Goal: Find specific page/section: Find specific page/section

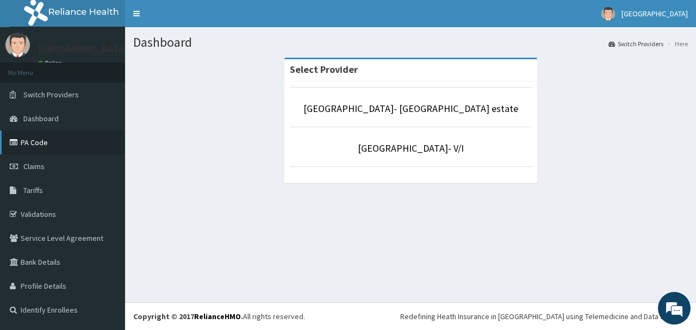
click at [45, 143] on link "PA Code" at bounding box center [62, 142] width 125 height 24
click at [32, 186] on span "Tariffs" at bounding box center [33, 190] width 20 height 10
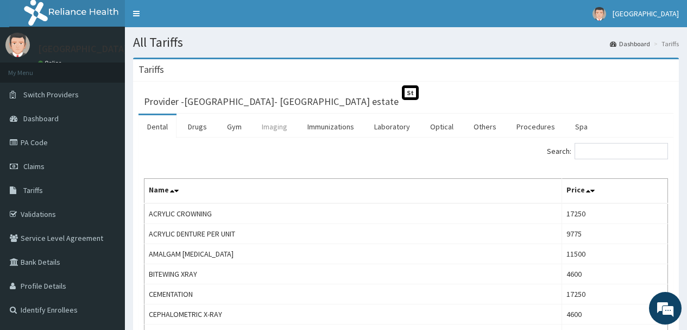
click at [270, 125] on link "Imaging" at bounding box center [274, 126] width 43 height 23
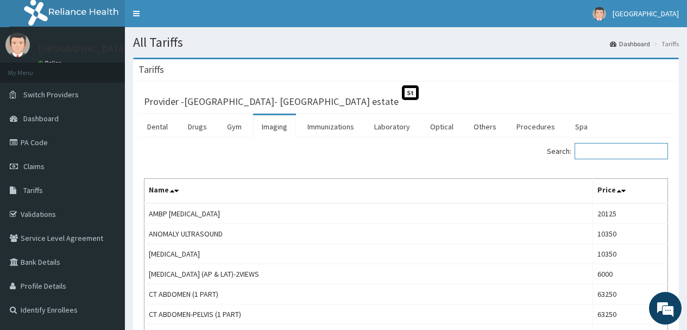
click at [603, 149] on input "Search:" at bounding box center [621, 151] width 93 height 16
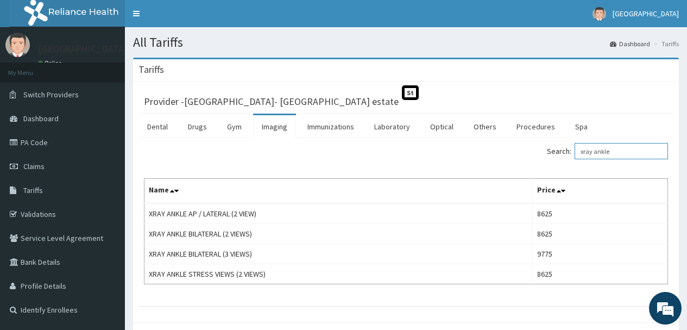
type input "xray ankle"
